Goal: Information Seeking & Learning: Learn about a topic

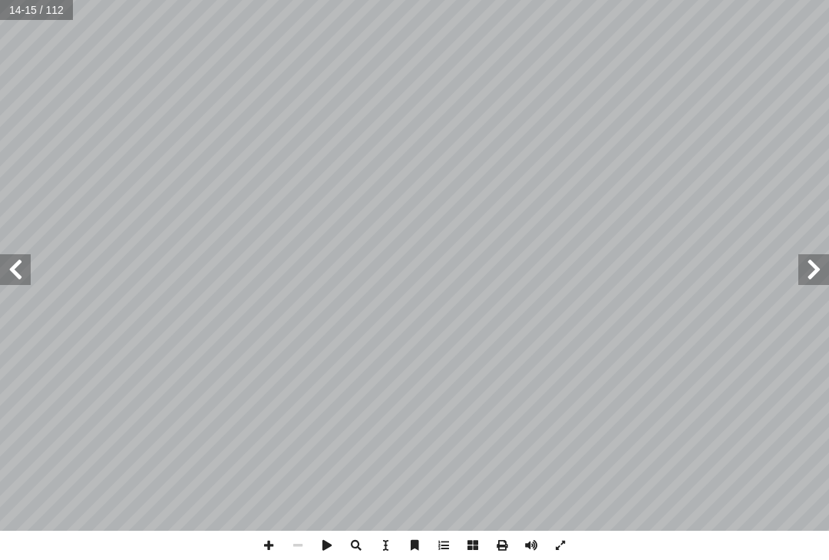
click at [827, 279] on span at bounding box center [813, 269] width 31 height 31
